Goal: Complete application form

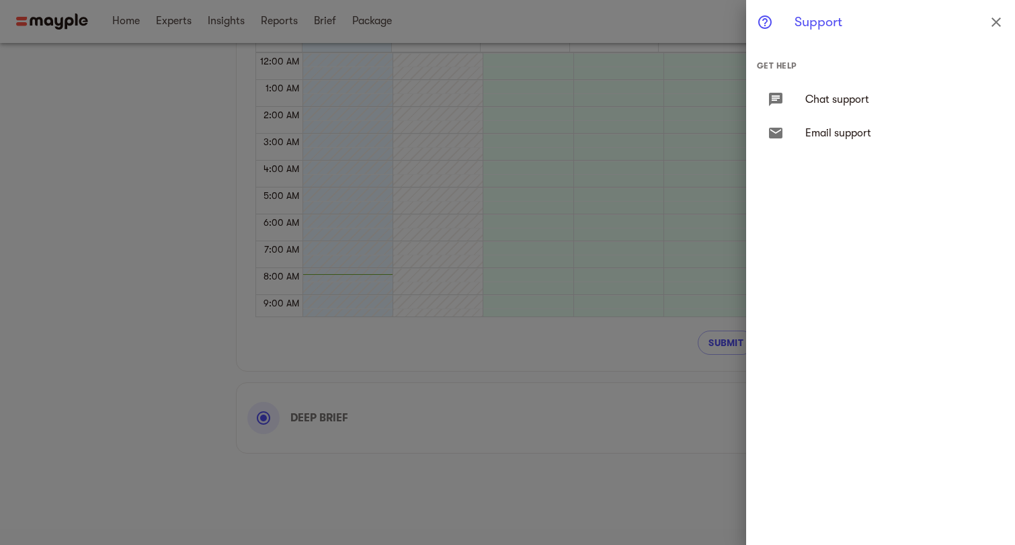
scroll to position [188, 0]
click at [573, 315] on div at bounding box center [507, 272] width 1015 height 545
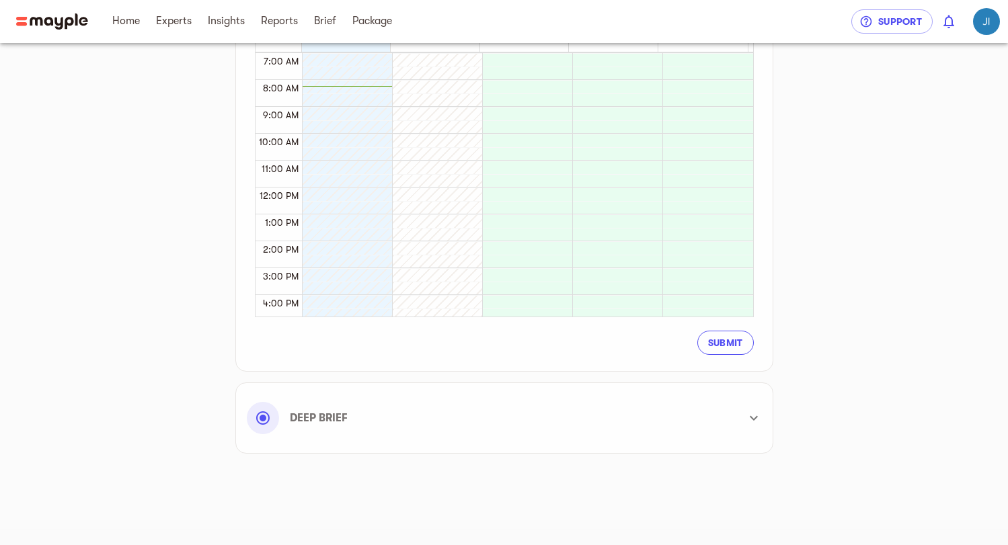
click at [724, 352] on button "Submit" at bounding box center [725, 343] width 56 height 24
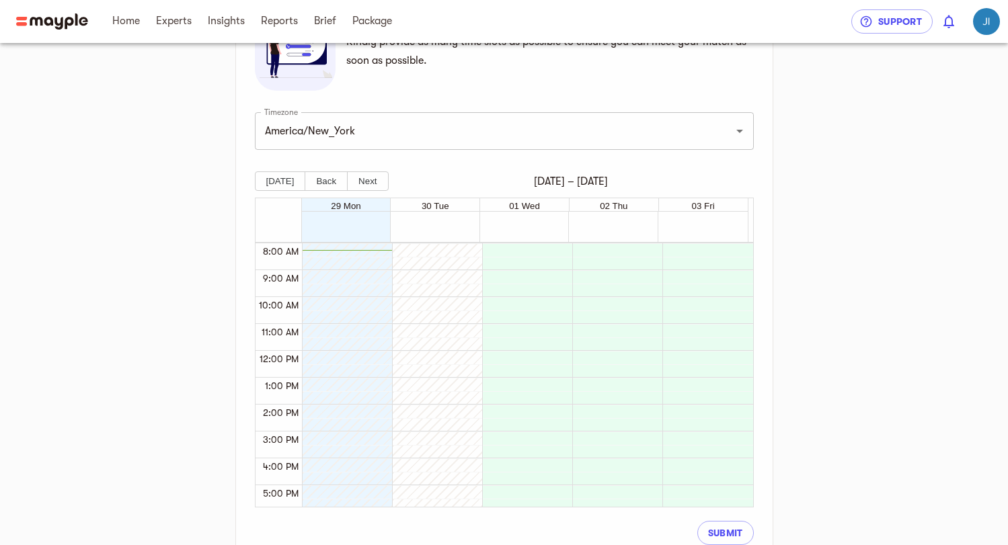
scroll to position [404, 0]
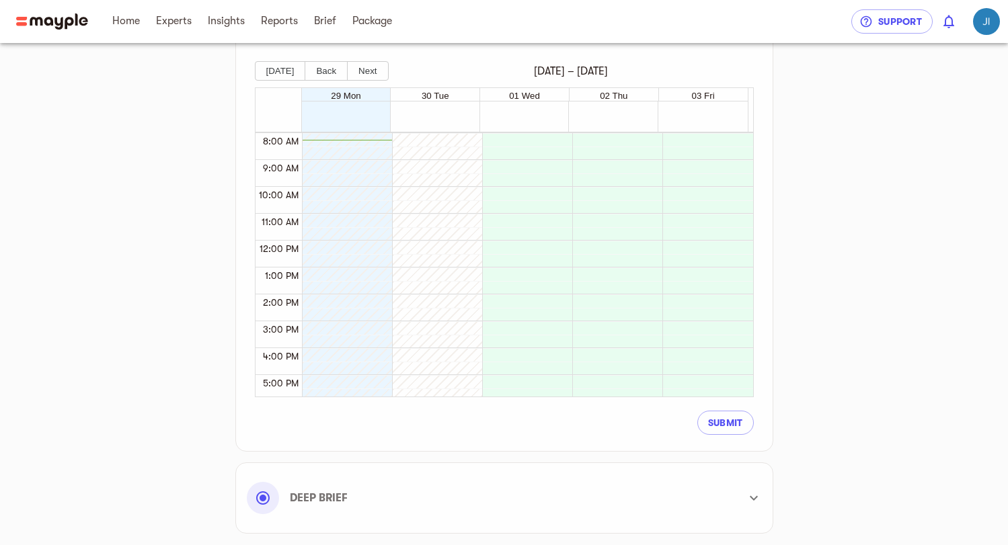
click at [475, 282] on div at bounding box center [437, 287] width 89 height 13
click at [520, 270] on div at bounding box center [523, 240] width 83 height 645
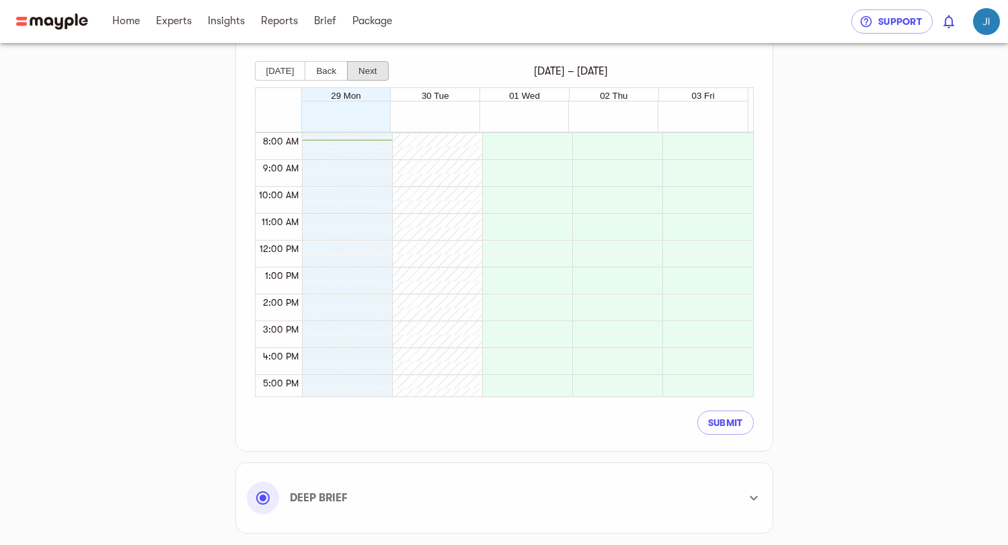
click at [362, 65] on button "Next" at bounding box center [367, 70] width 41 height 19
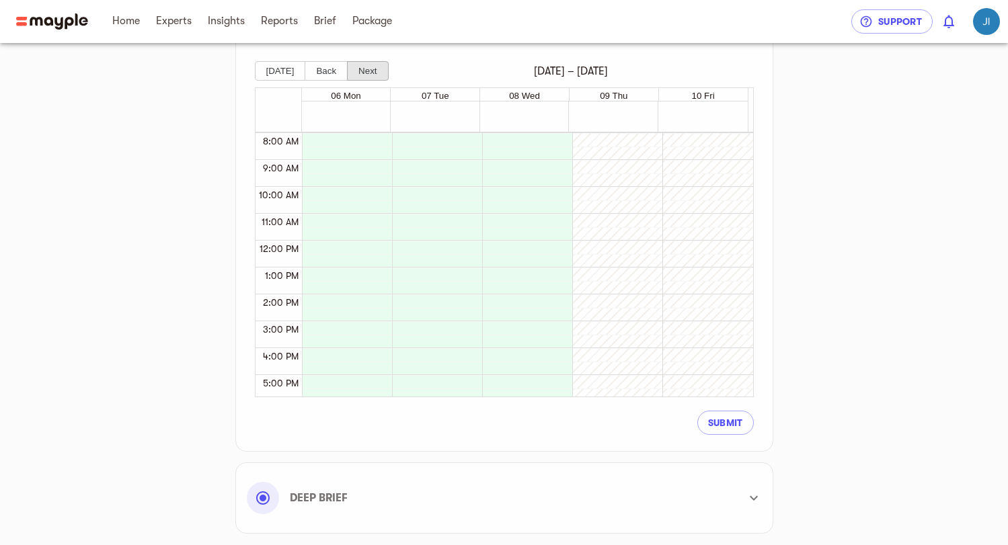
click at [362, 65] on button "Next" at bounding box center [367, 70] width 41 height 19
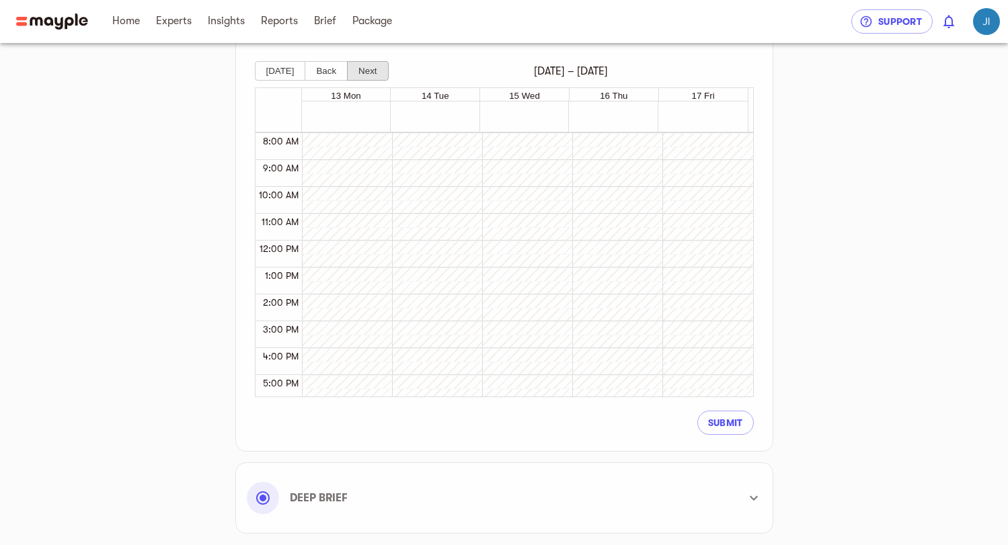
click at [362, 65] on button "Next" at bounding box center [367, 70] width 41 height 19
click at [310, 73] on button "Back" at bounding box center [326, 70] width 43 height 19
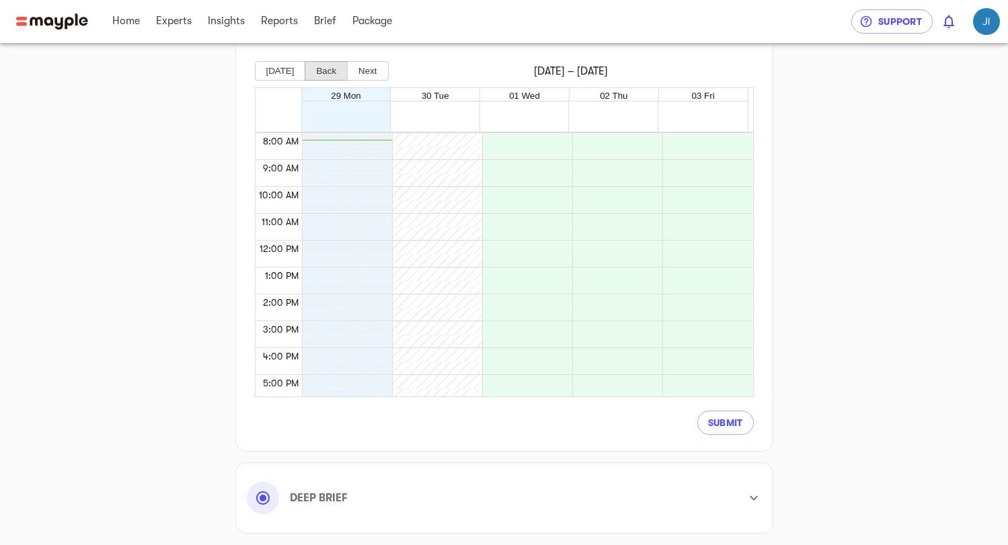
click at [310, 73] on button "Back" at bounding box center [326, 70] width 43 height 19
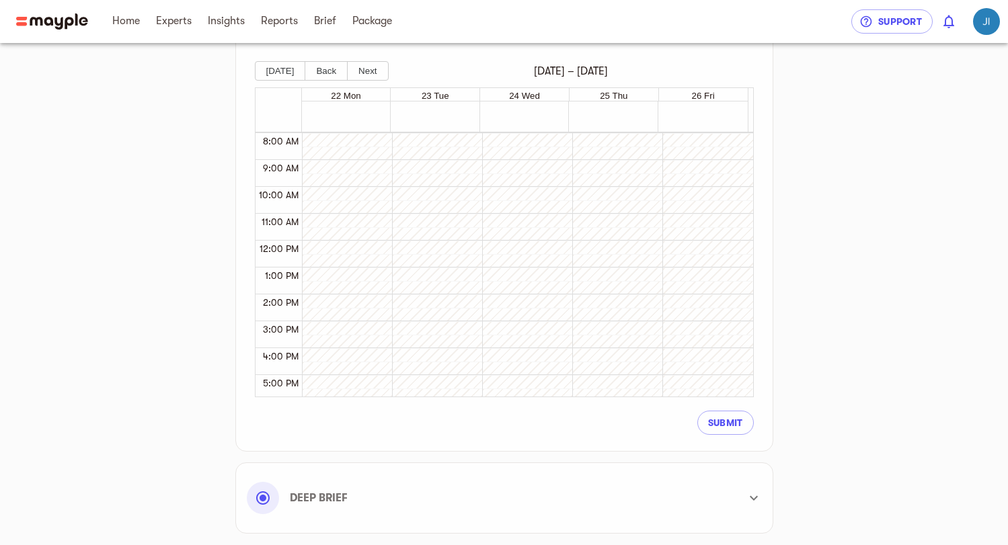
click at [389, 73] on span "[DATE] – [DATE]" at bounding box center [571, 71] width 365 height 16
click at [371, 73] on button "Next" at bounding box center [367, 70] width 41 height 19
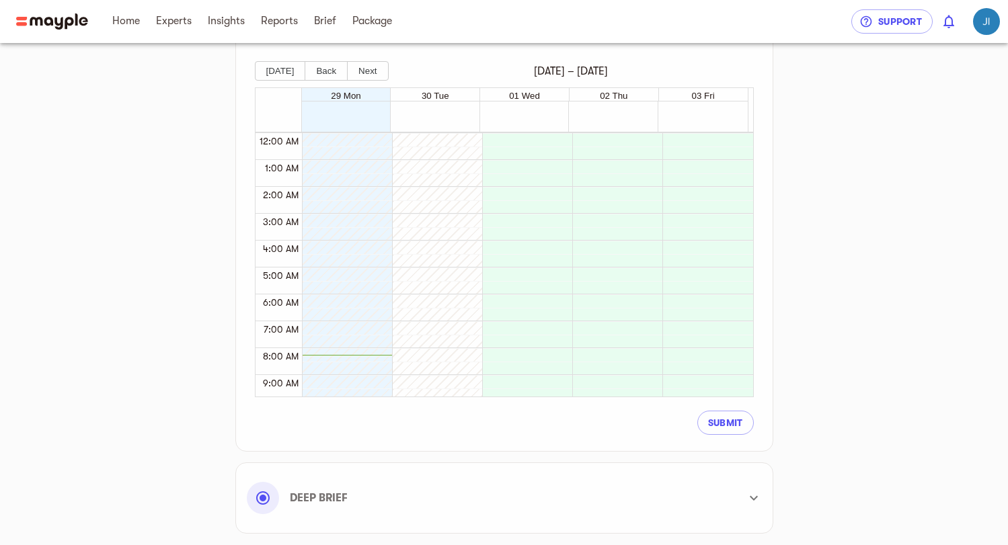
scroll to position [0, 0]
click at [331, 370] on div at bounding box center [343, 455] width 83 height 645
click at [539, 181] on div at bounding box center [523, 455] width 83 height 645
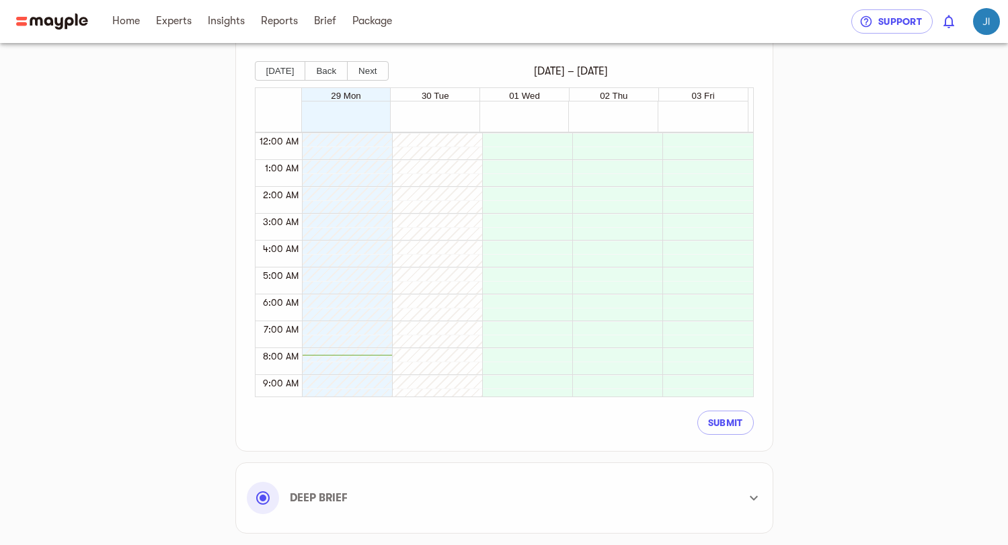
click at [539, 181] on div at bounding box center [523, 455] width 83 height 645
click at [539, 179] on div at bounding box center [523, 455] width 83 height 645
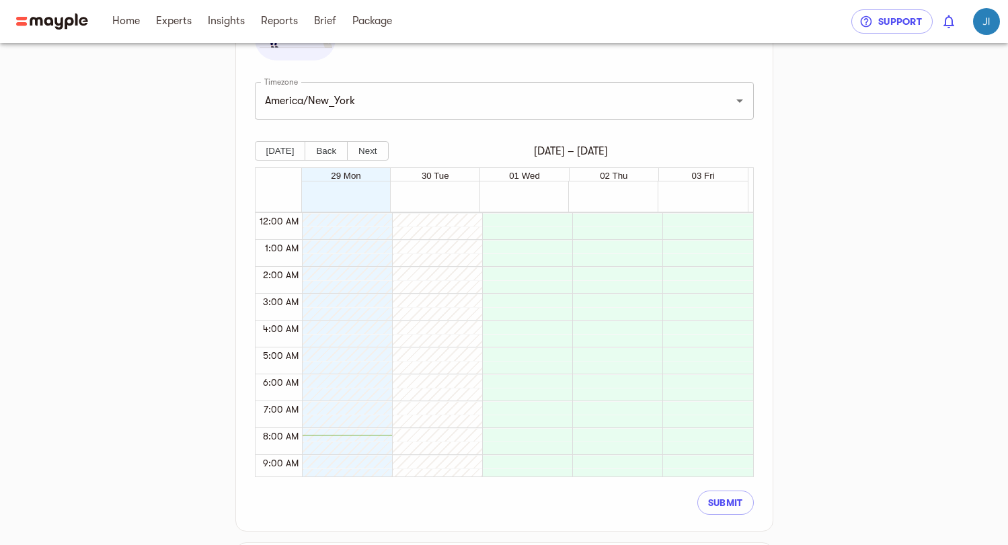
scroll to position [323, 0]
click at [534, 263] on div at bounding box center [523, 536] width 83 height 645
click at [530, 293] on div at bounding box center [523, 536] width 83 height 645
click at [721, 499] on span "Submit" at bounding box center [725, 503] width 35 height 16
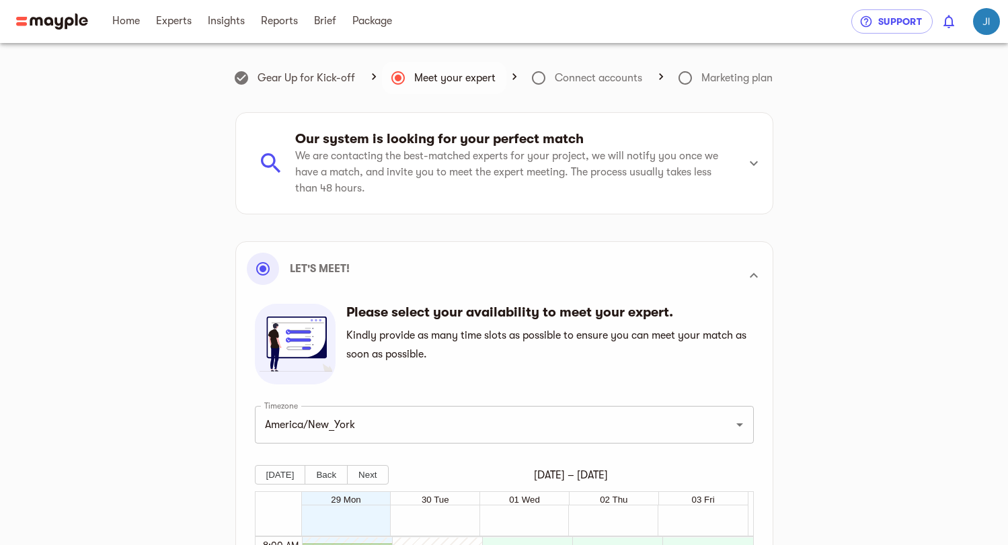
scroll to position [0, 0]
click at [912, 23] on span "Support" at bounding box center [892, 21] width 60 height 16
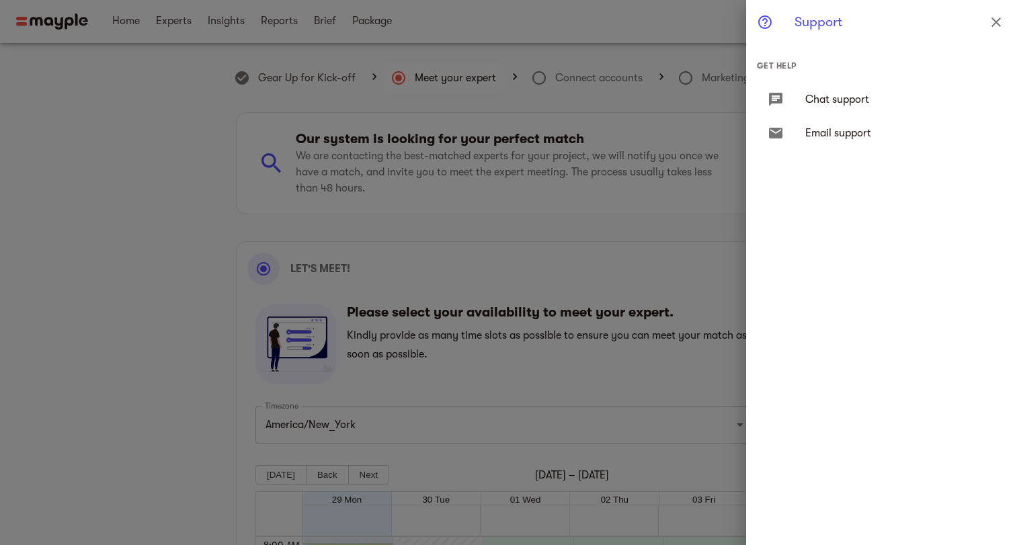
click at [823, 91] on div "Chat support" at bounding box center [880, 99] width 247 height 35
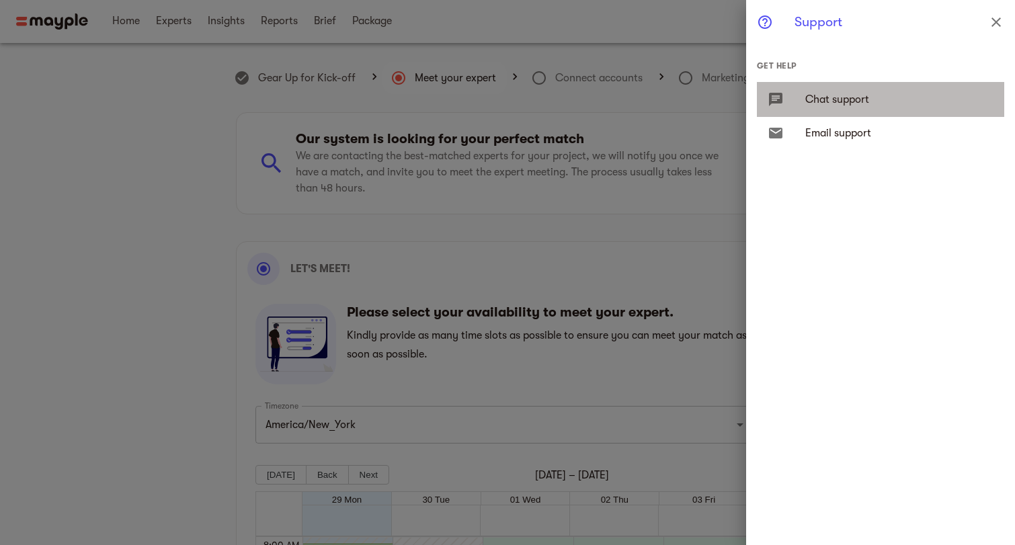
click at [838, 97] on span "Chat support" at bounding box center [899, 99] width 188 height 16
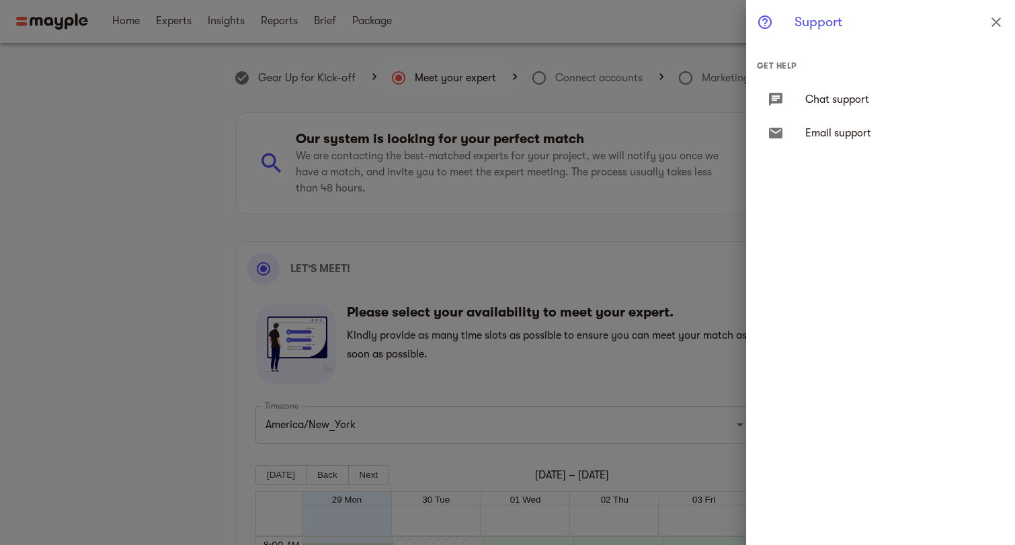
click at [838, 97] on span "Chat support" at bounding box center [899, 99] width 188 height 16
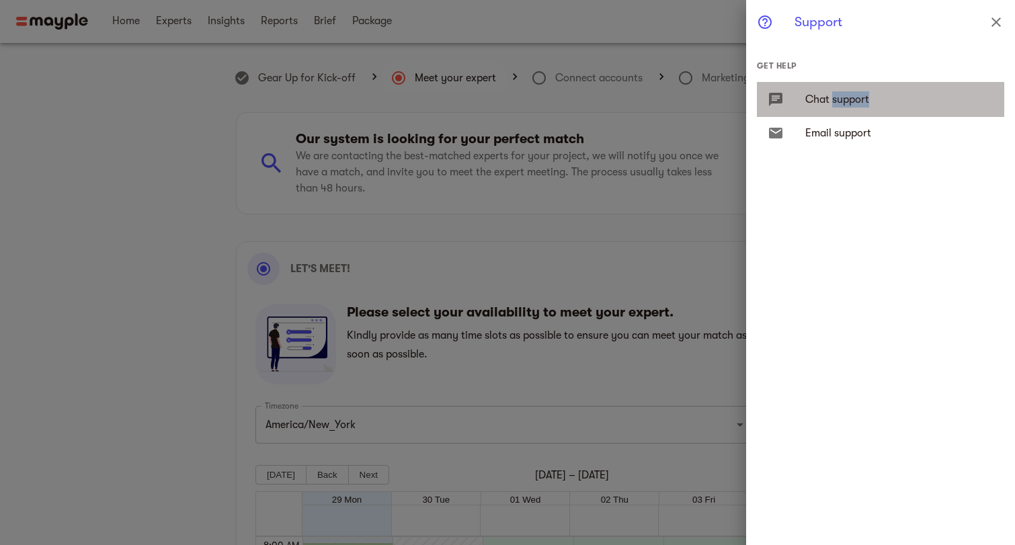
click at [838, 97] on span "Chat support" at bounding box center [899, 99] width 188 height 16
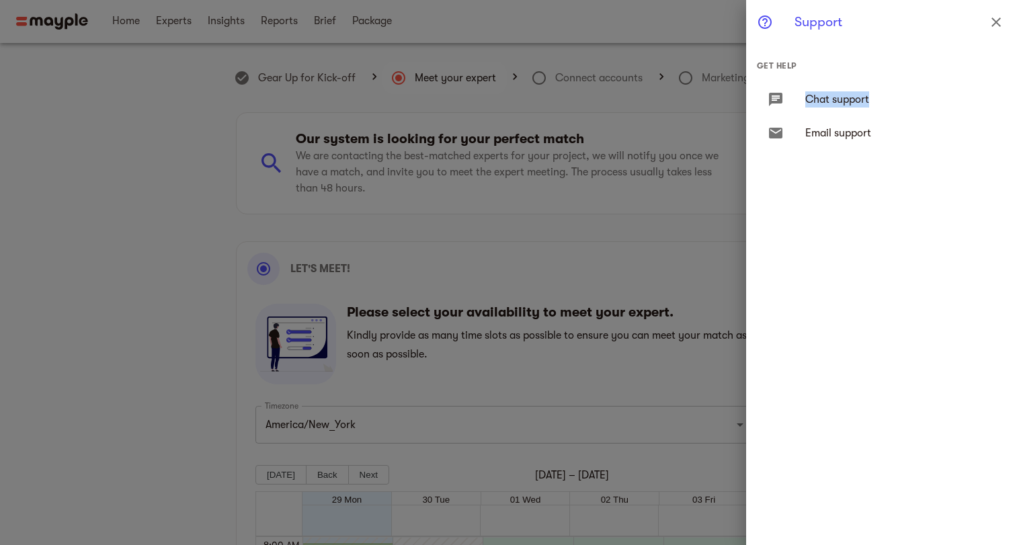
click at [838, 97] on span "Chat support" at bounding box center [899, 99] width 188 height 16
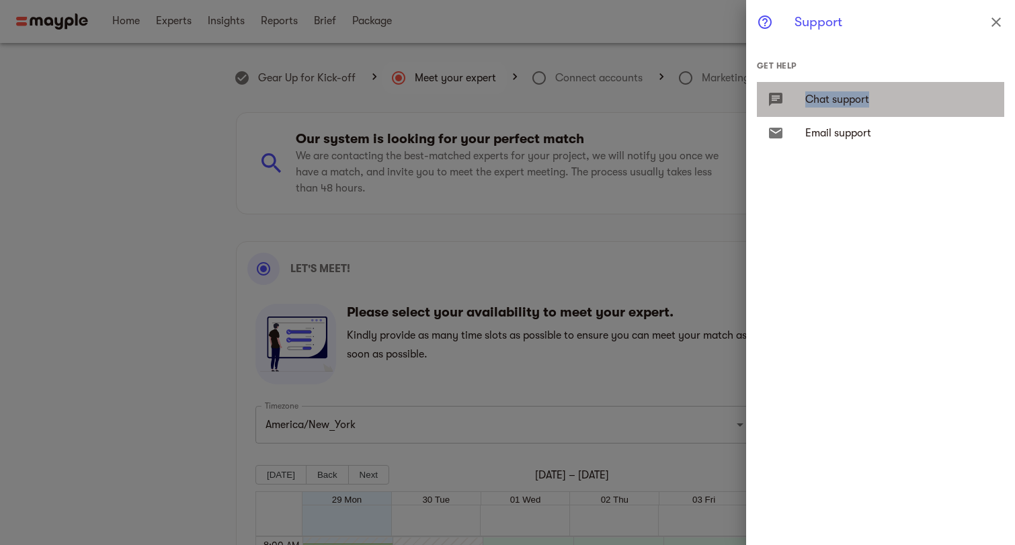
click at [838, 97] on span "Chat support" at bounding box center [899, 99] width 188 height 16
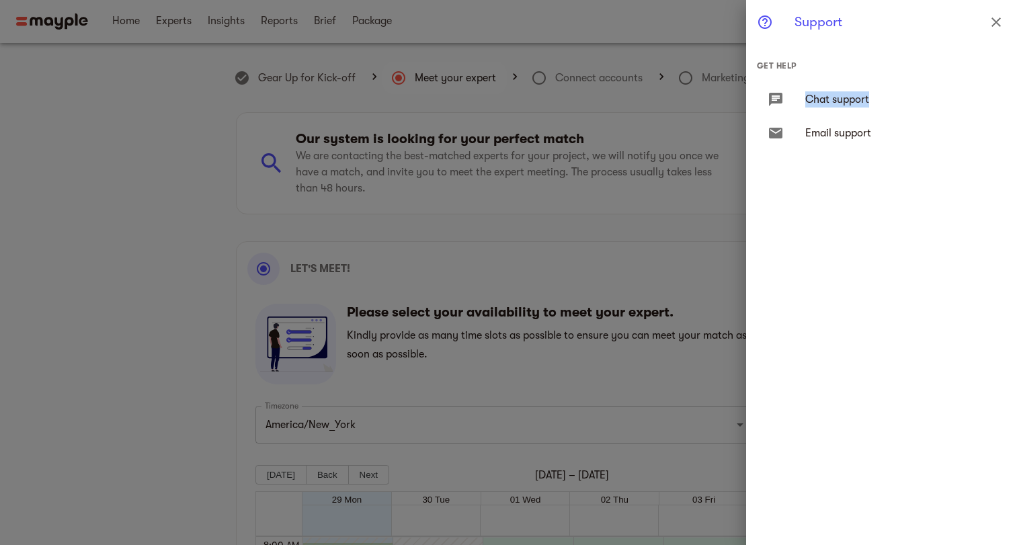
click at [838, 97] on span "Chat support" at bounding box center [899, 99] width 188 height 16
click at [676, 208] on div at bounding box center [507, 272] width 1015 height 545
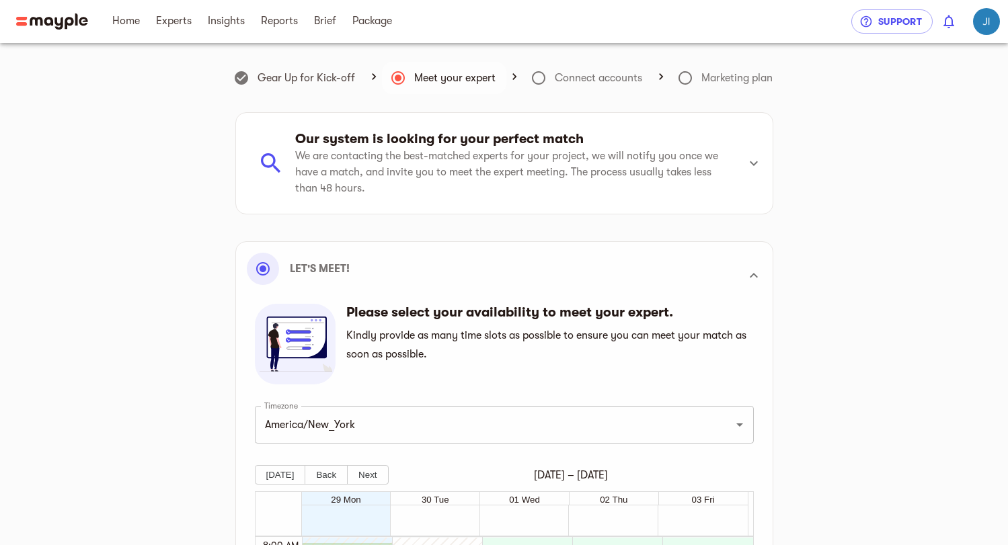
click at [543, 75] on icon at bounding box center [538, 77] width 13 height 13
